Goal: Task Accomplishment & Management: Complete application form

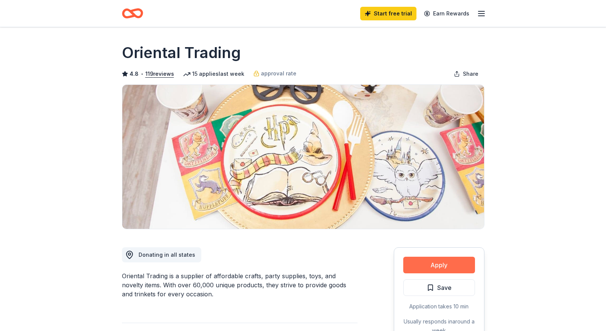
click at [446, 269] on button "Apply" at bounding box center [439, 265] width 72 height 17
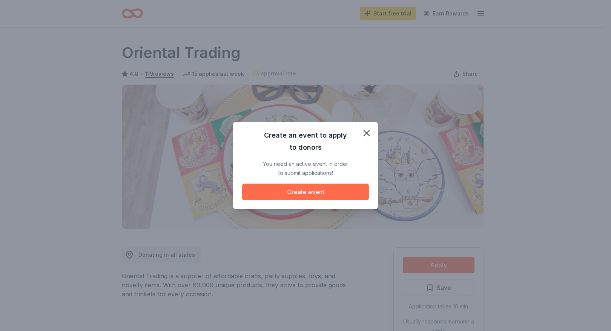
click at [348, 190] on button "Create event" at bounding box center [305, 192] width 127 height 17
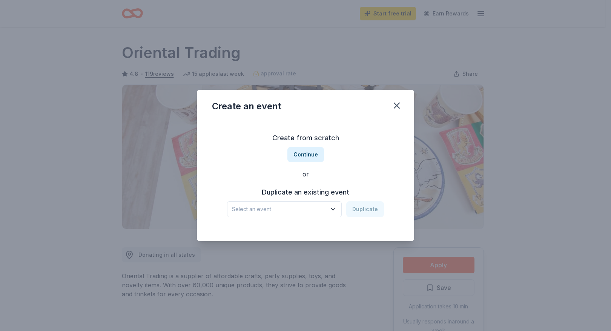
click at [332, 208] on icon "button" at bounding box center [333, 210] width 8 height 8
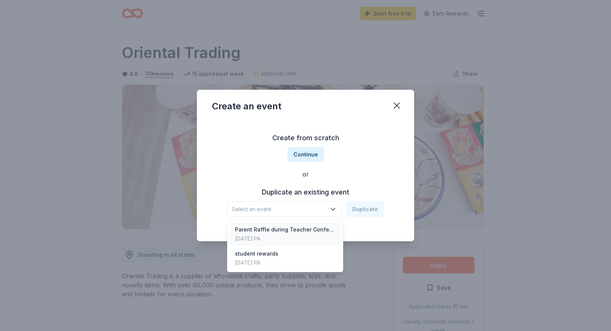
click at [317, 231] on div "Parent Raffle during Teacher Conferences" at bounding box center [285, 229] width 100 height 9
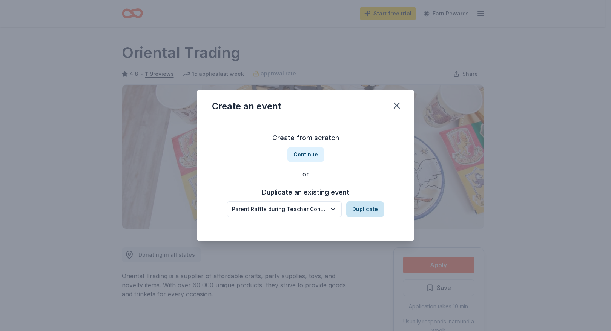
click at [367, 213] on button "Duplicate" at bounding box center [365, 209] width 38 height 16
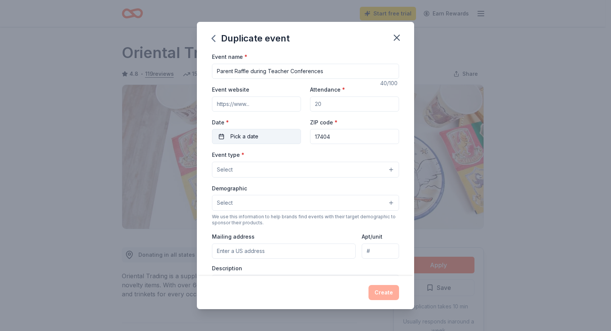
click at [267, 137] on button "Pick a date" at bounding box center [256, 136] width 89 height 15
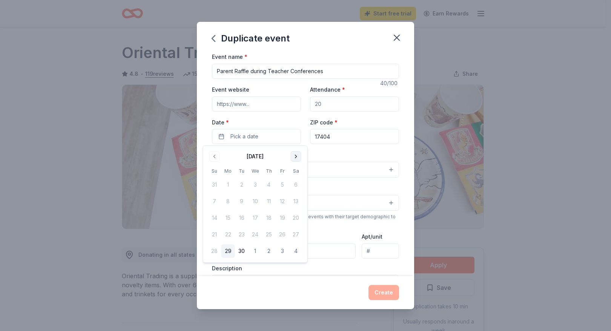
click at [295, 156] on button "Go to next month" at bounding box center [296, 156] width 11 height 11
click at [272, 206] on button "8" at bounding box center [269, 202] width 14 height 14
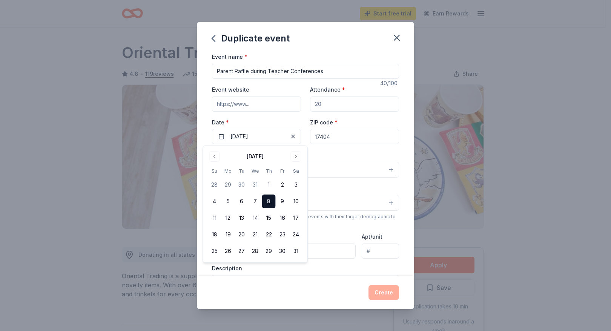
click at [348, 156] on div "Event type * Select" at bounding box center [305, 164] width 187 height 28
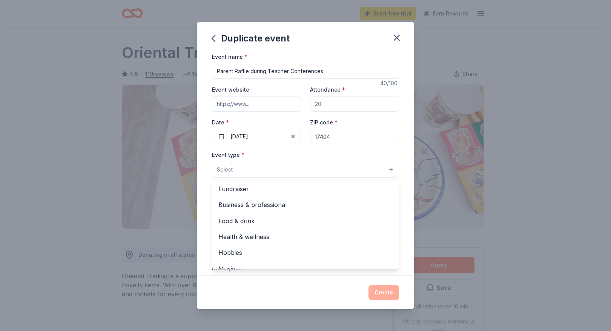
click at [385, 168] on button "Select" at bounding box center [305, 170] width 187 height 16
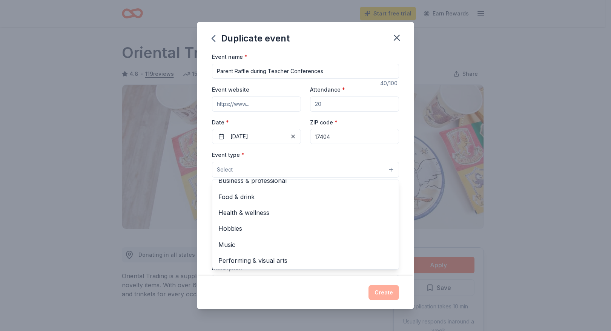
scroll to position [25, 0]
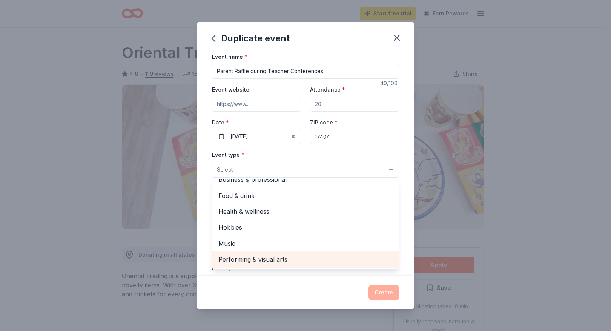
click at [274, 255] on span "Performing & visual arts" at bounding box center [305, 260] width 174 height 10
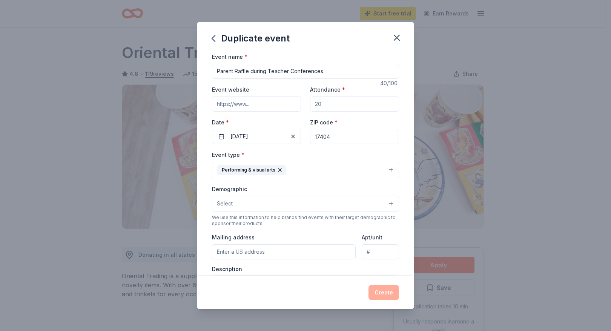
click at [379, 203] on button "Select" at bounding box center [305, 204] width 187 height 16
click at [236, 269] on span "All ages" at bounding box center [305, 271] width 174 height 10
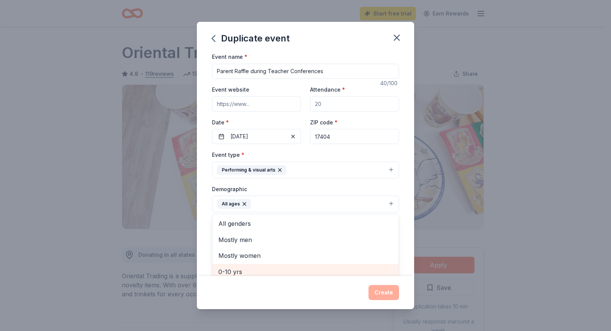
scroll to position [4, 0]
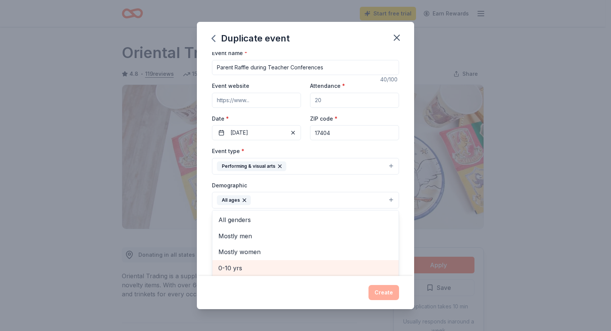
click at [242, 217] on span "All genders" at bounding box center [305, 220] width 174 height 10
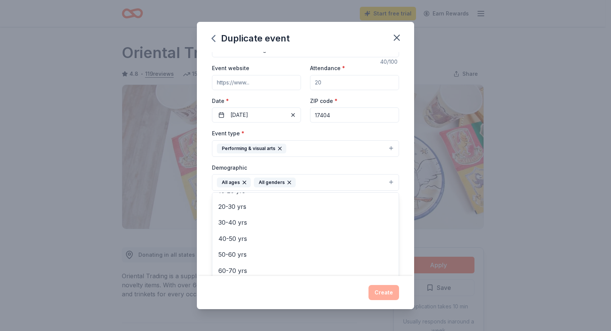
scroll to position [59, 0]
click at [241, 221] on span "30-40 yrs" at bounding box center [305, 223] width 174 height 10
click at [240, 207] on span "20-30 yrs" at bounding box center [305, 208] width 174 height 10
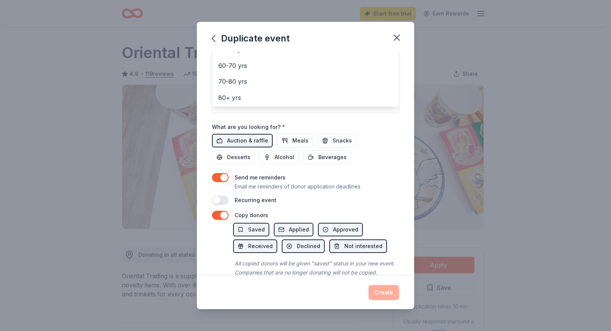
scroll to position [40, 0]
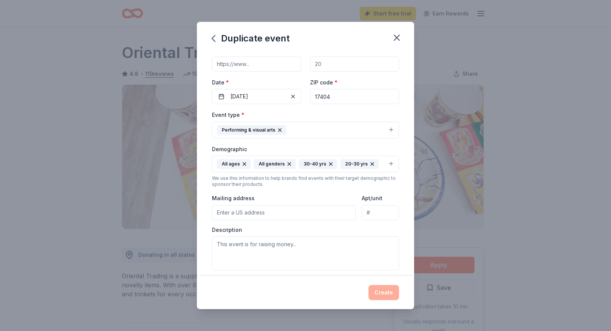
click at [314, 210] on input "Mailing address" at bounding box center [284, 212] width 144 height 15
type input "[STREET_ADDRESS]"
click at [298, 241] on textarea at bounding box center [305, 254] width 187 height 34
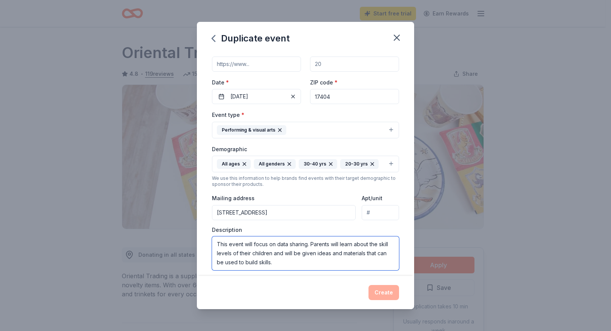
type textarea "This event will focus on data sharing. Parents will learn about the skill level…"
click at [383, 288] on div "Create" at bounding box center [305, 292] width 187 height 15
click at [408, 258] on div "Event name * Parent Raffle during Teacher Conferences 40 /100 Event website Att…" at bounding box center [305, 164] width 217 height 224
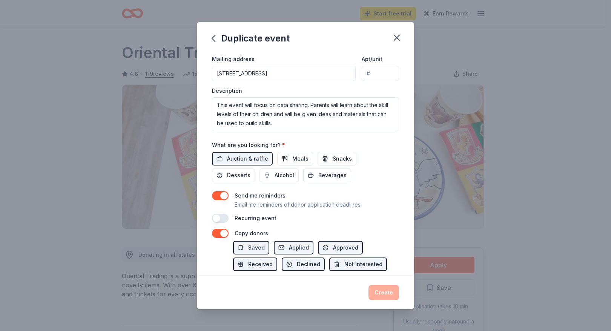
scroll to position [197, 0]
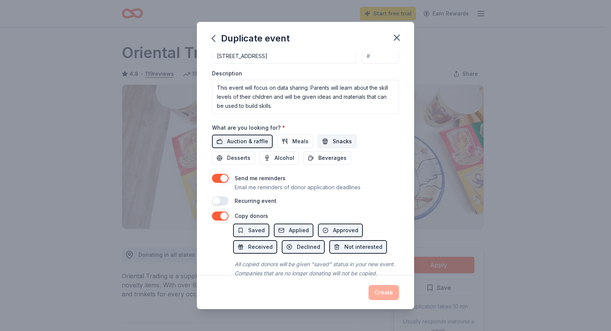
click at [340, 144] on span "Snacks" at bounding box center [342, 141] width 19 height 9
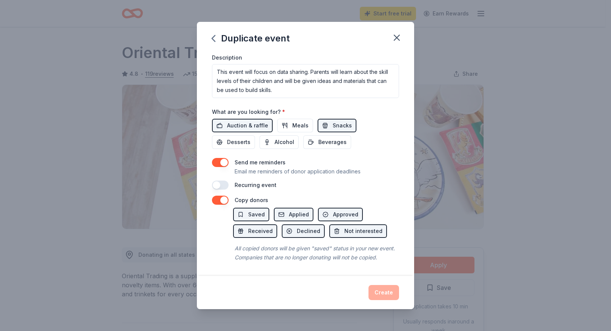
click at [225, 181] on button "button" at bounding box center [220, 185] width 17 height 9
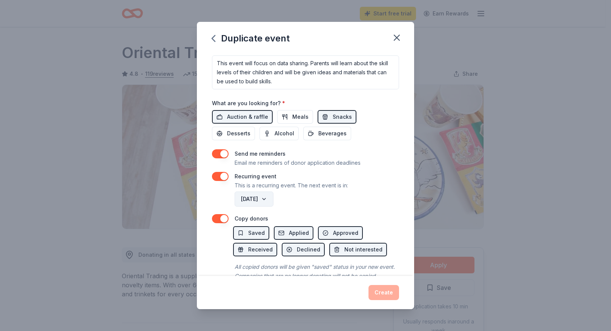
click at [274, 199] on button "[DATE]" at bounding box center [254, 199] width 39 height 15
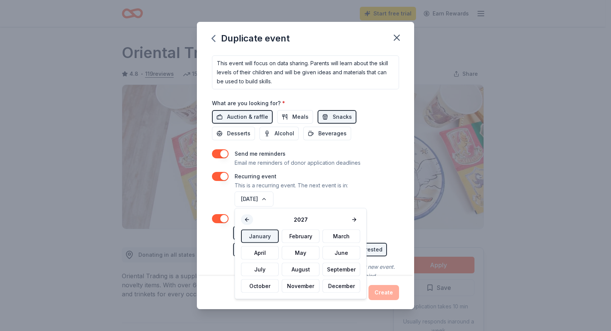
click at [249, 218] on button at bounding box center [247, 220] width 12 height 11
click at [350, 218] on button at bounding box center [354, 220] width 12 height 11
click at [267, 238] on button "January" at bounding box center [260, 237] width 38 height 14
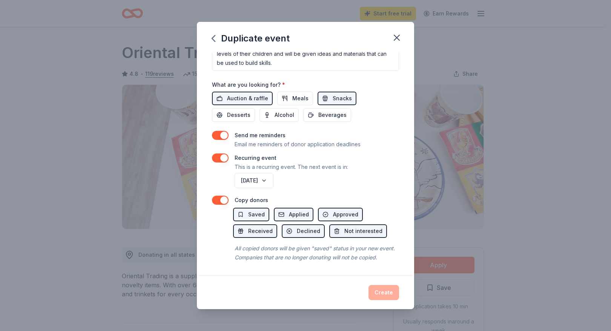
scroll to position [248, 0]
click at [380, 297] on div "Create" at bounding box center [305, 292] width 187 height 15
click at [385, 290] on div "Create" at bounding box center [305, 292] width 187 height 15
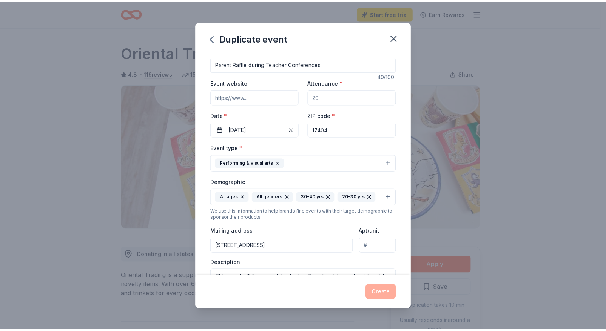
scroll to position [0, 0]
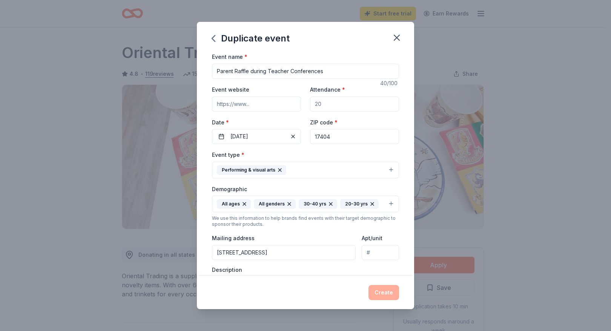
click at [278, 105] on input "Event website" at bounding box center [256, 104] width 89 height 15
click at [272, 102] on input "Event website" at bounding box center [256, 104] width 89 height 15
click at [258, 107] on input "Event website" at bounding box center [256, 104] width 89 height 15
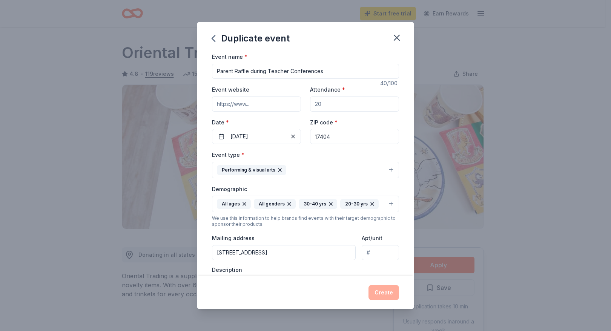
click at [256, 106] on input "Event website" at bounding box center [256, 104] width 89 height 15
click at [254, 105] on input "Event website" at bounding box center [256, 104] width 89 height 15
click at [246, 104] on input "www.ycsd/[DOMAIN_NAME]" at bounding box center [256, 104] width 89 height 15
type input "[DOMAIN_NAME]"
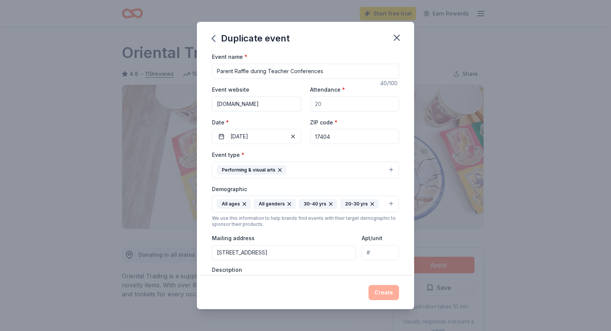
click at [323, 105] on input "Attendance *" at bounding box center [354, 104] width 89 height 15
type input "180"
click at [392, 291] on button "Create" at bounding box center [384, 292] width 31 height 15
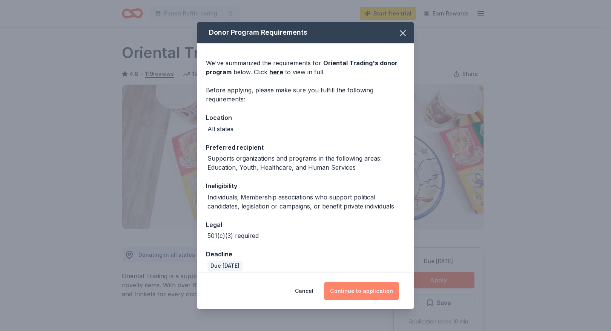
click at [383, 289] on button "Continue to application" at bounding box center [361, 291] width 75 height 18
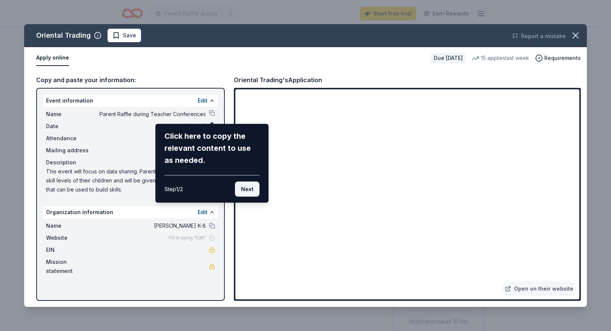
click at [248, 188] on button "Next" at bounding box center [247, 189] width 25 height 15
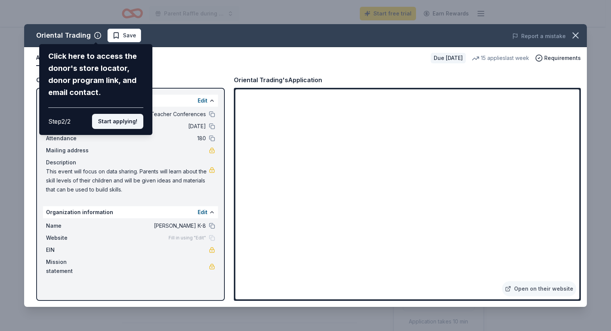
click at [128, 121] on button "Start applying!" at bounding box center [117, 121] width 51 height 15
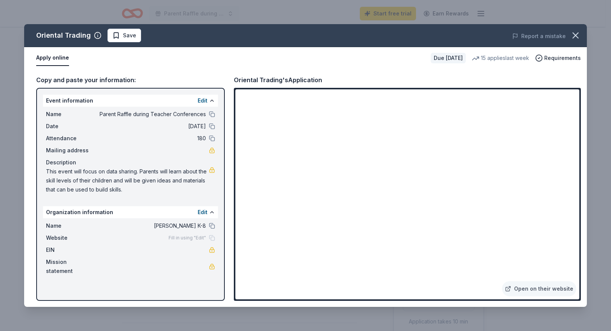
click at [111, 80] on div "Copy and paste your information:" at bounding box center [130, 80] width 189 height 10
click at [84, 79] on div "Copy and paste your information:" at bounding box center [130, 80] width 189 height 10
drag, startPoint x: 46, startPoint y: 168, endPoint x: 77, endPoint y: 172, distance: 31.2
click at [77, 172] on span "This event will focus on data sharing. Parents will learn about the skill level…" at bounding box center [127, 180] width 163 height 27
click at [103, 74] on div "Copy and paste your information: Event information Edit Name Parent Raffle duri…" at bounding box center [305, 188] width 563 height 238
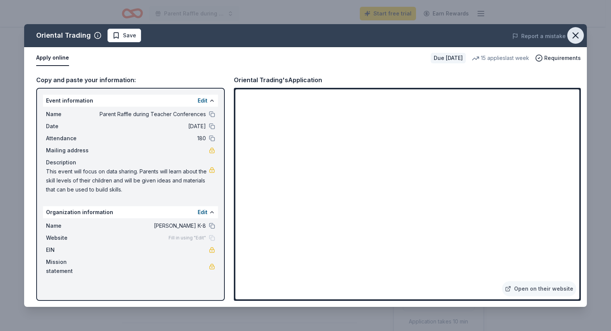
click at [578, 34] on icon "button" at bounding box center [575, 35] width 5 height 5
